Goal: Information Seeking & Learning: Learn about a topic

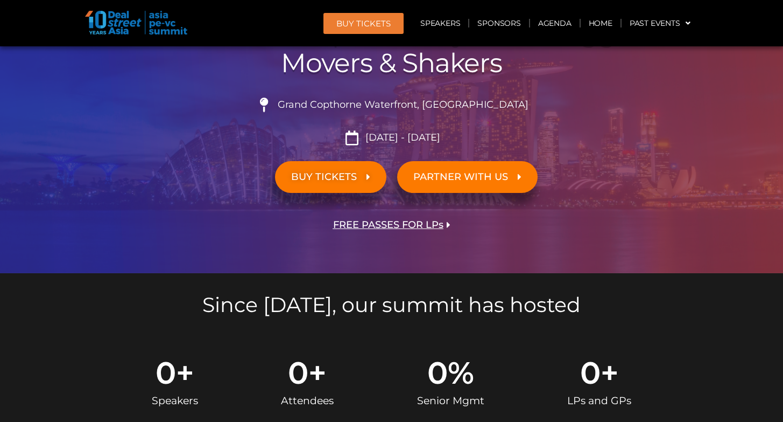
scroll to position [190, 0]
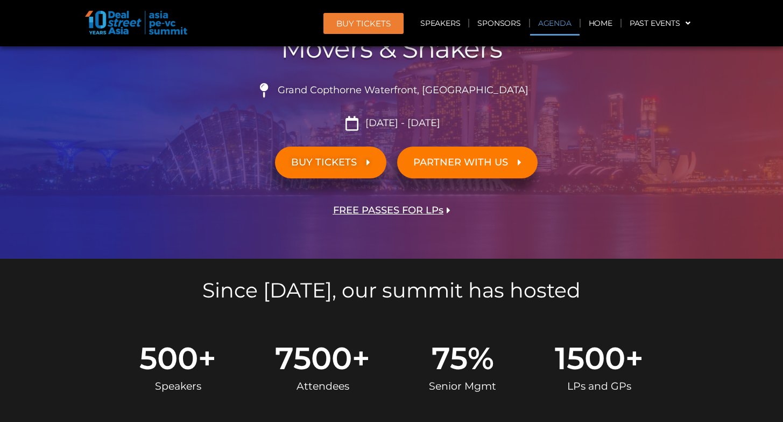
click at [534, 27] on link "Agenda" at bounding box center [555, 23] width 50 height 25
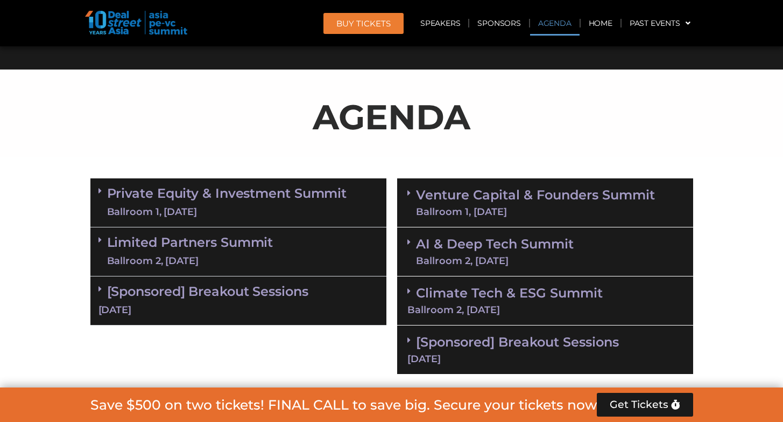
scroll to position [572, 0]
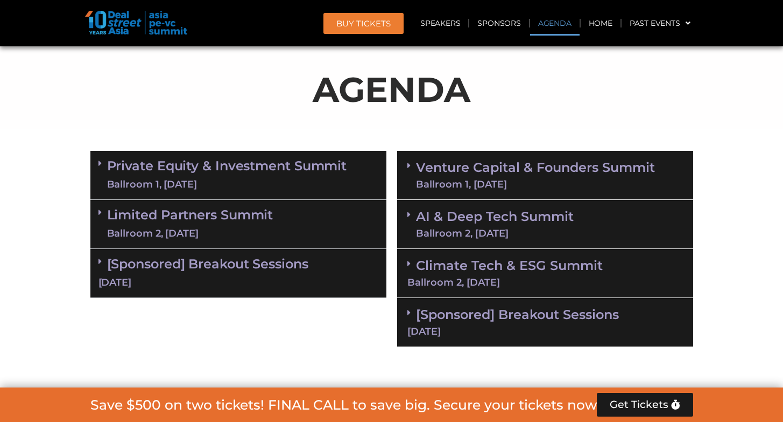
click at [422, 175] on link "Venture Capital & Founders​ Summit Ballroom 1, [DATE]" at bounding box center [535, 175] width 239 height 28
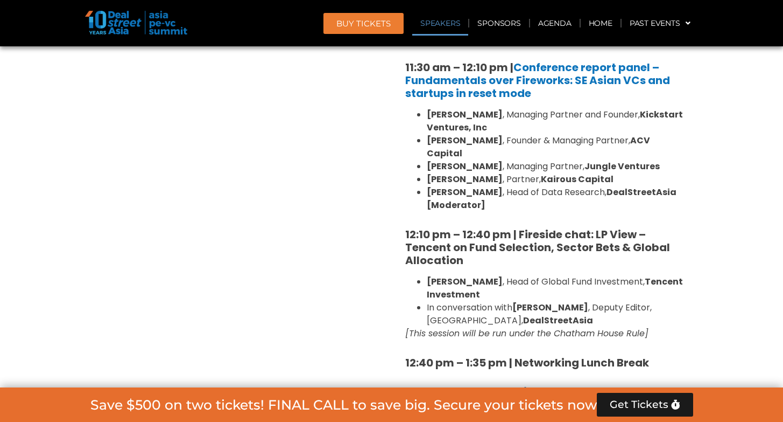
scroll to position [1208, 0]
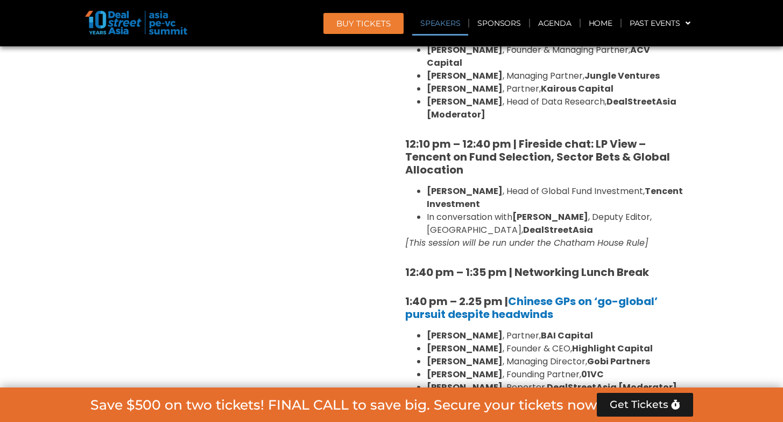
click at [419, 254] on div "8:00 am – 9:00 am | Registration & Networking Coffee [Sponsored by Vserve ] 9:0…" at bounding box center [545, 334] width 280 height 1492
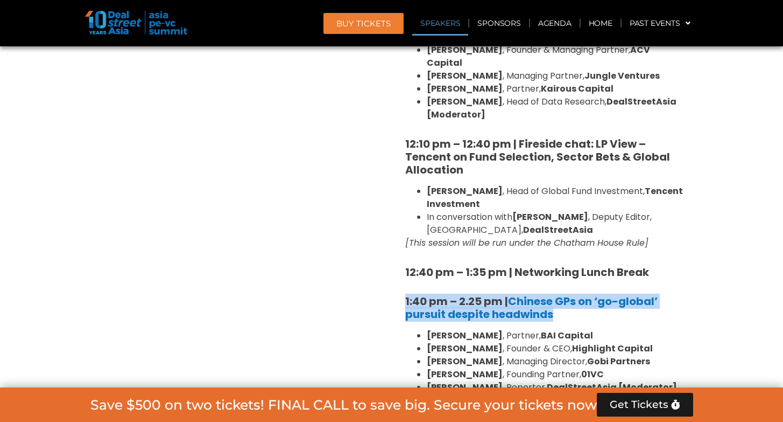
click at [419, 254] on div "8:00 am – 9:00 am | Registration & Networking Coffee [Sponsored by Vserve ] 9:0…" at bounding box center [545, 334] width 280 height 1492
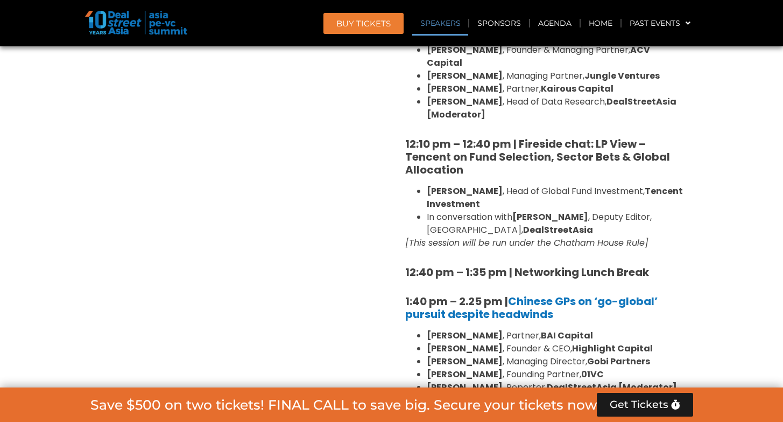
click at [419, 264] on strong "12:40 pm – 1:35 pm | Networking Lunch Break" at bounding box center [527, 271] width 244 height 15
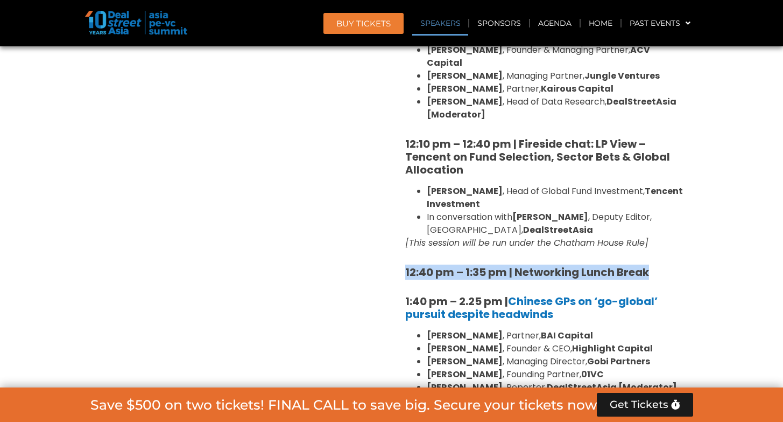
click at [419, 264] on strong "12:40 pm – 1:35 pm | Networking Lunch Break" at bounding box center [527, 271] width 244 height 15
